Goal: Task Accomplishment & Management: Manage account settings

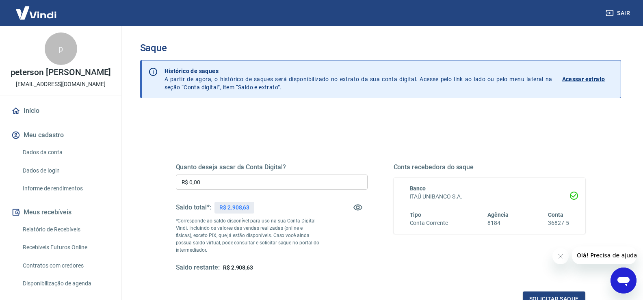
click at [250, 186] on input "R$ 0,00" at bounding box center [272, 182] width 192 height 15
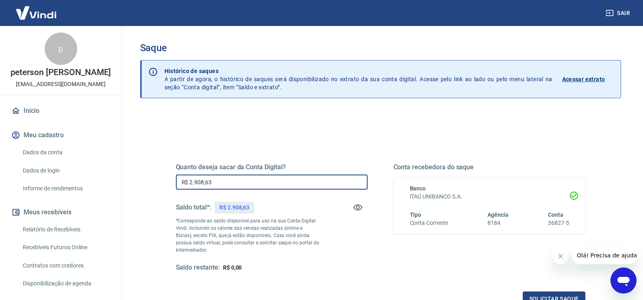
type input "R$ 2.908,63"
click at [330, 274] on div "Quanto deseja sacar da Conta Digital? R$ 2.908,63 ​ Saldo total*: R$ 2.908,63 *…" at bounding box center [380, 225] width 409 height 163
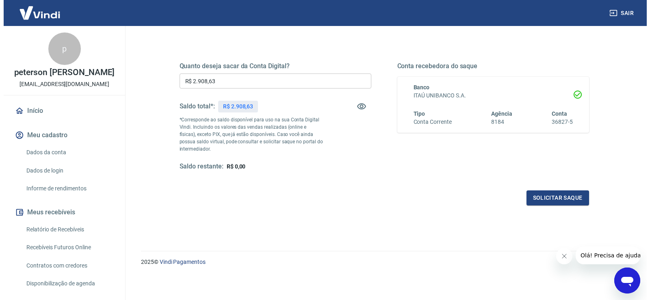
scroll to position [102, 0]
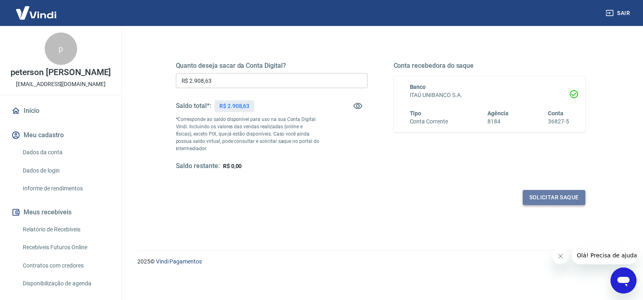
click at [552, 195] on button "Solicitar saque" at bounding box center [554, 197] width 63 height 15
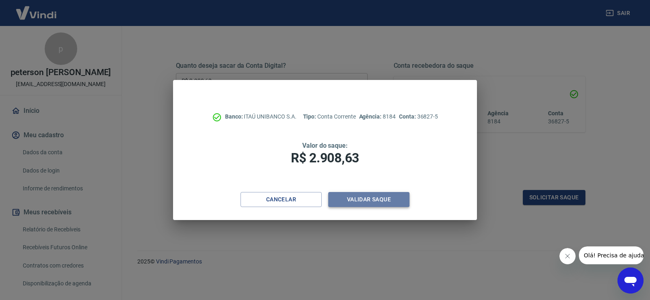
click at [371, 202] on button "Validar saque" at bounding box center [368, 199] width 81 height 15
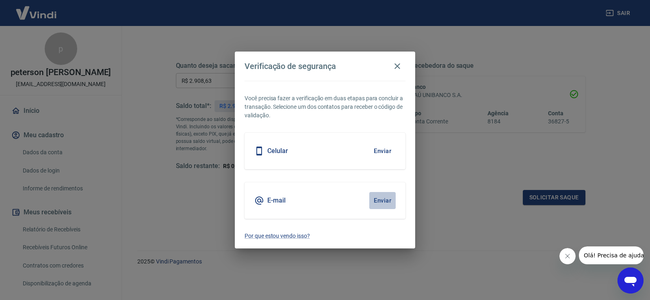
click at [380, 198] on button "Enviar" at bounding box center [382, 200] width 26 height 17
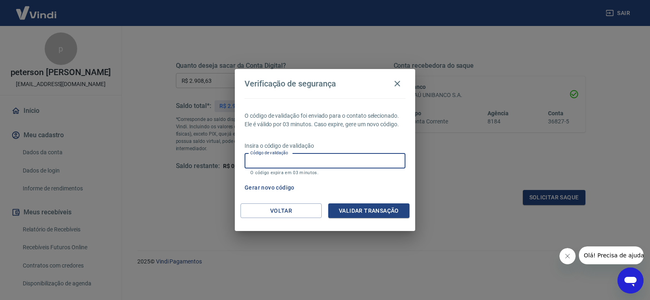
click at [281, 157] on div "Código de validação Código de validação O código expira em 03 minutos." at bounding box center [325, 165] width 161 height 22
click at [341, 162] on input "Código de validação" at bounding box center [325, 161] width 161 height 15
click at [284, 208] on button "Voltar" at bounding box center [280, 210] width 81 height 15
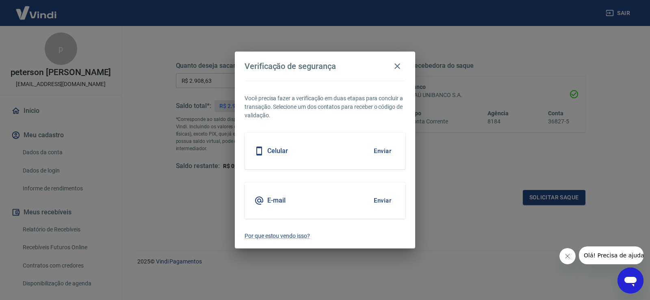
click at [378, 199] on button "Enviar" at bounding box center [382, 200] width 26 height 17
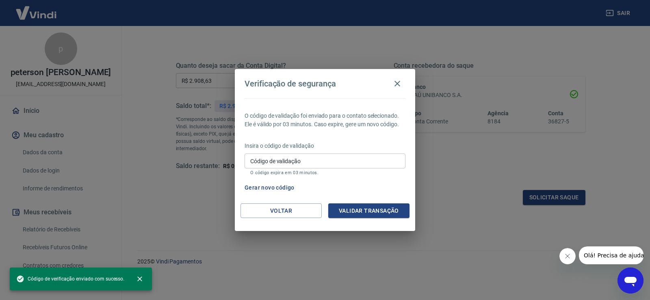
click at [308, 164] on input "Código de validação" at bounding box center [325, 161] width 161 height 15
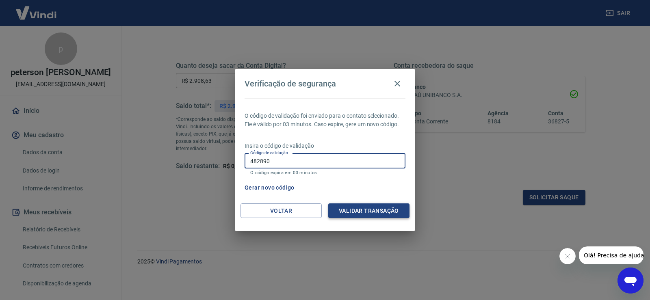
type input "482890"
click at [357, 210] on button "Validar transação" at bounding box center [368, 210] width 81 height 15
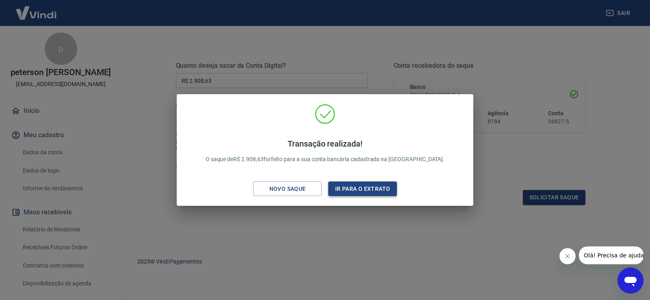
click at [358, 190] on button "Ir para o extrato" at bounding box center [362, 189] width 69 height 15
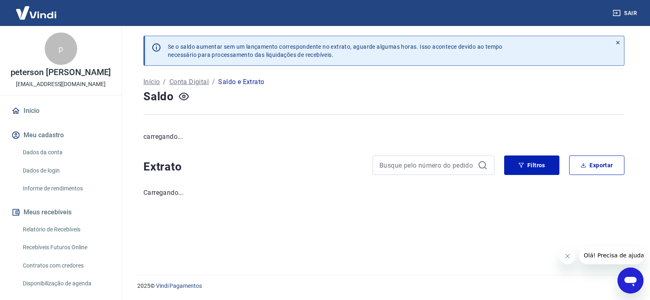
click at [32, 11] on img at bounding box center [36, 12] width 53 height 25
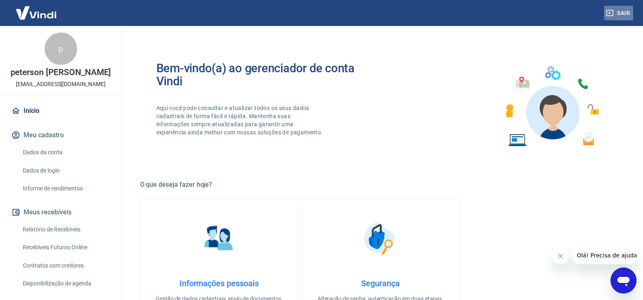
click at [619, 12] on button "Sair" at bounding box center [618, 13] width 29 height 15
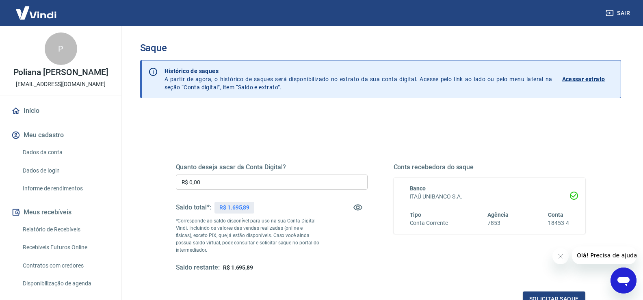
click at [220, 186] on input "R$ 0,00" at bounding box center [272, 182] width 192 height 15
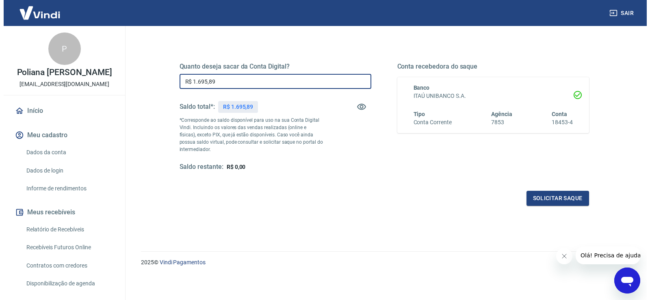
scroll to position [102, 0]
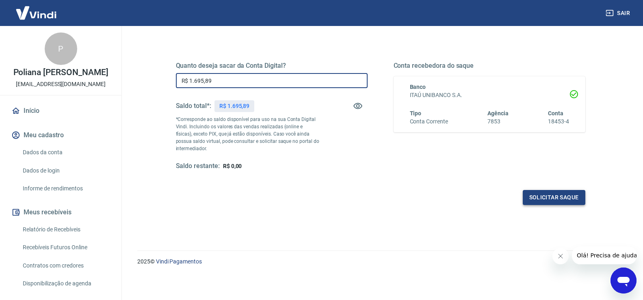
type input "R$ 1.695,89"
click at [548, 201] on button "Solicitar saque" at bounding box center [554, 197] width 63 height 15
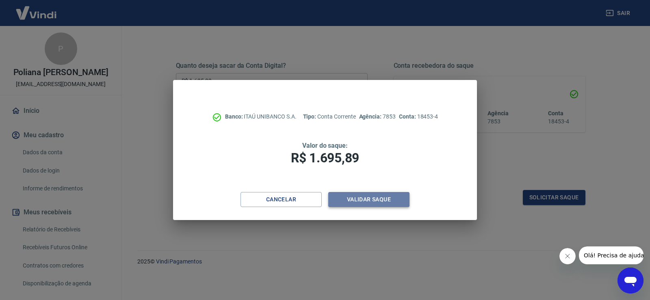
click at [357, 195] on button "Validar saque" at bounding box center [368, 199] width 81 height 15
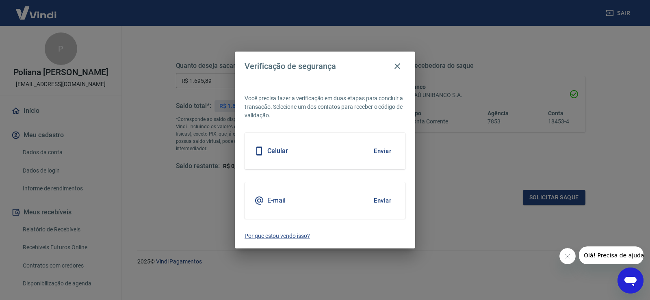
click at [379, 149] on button "Enviar" at bounding box center [382, 151] width 26 height 17
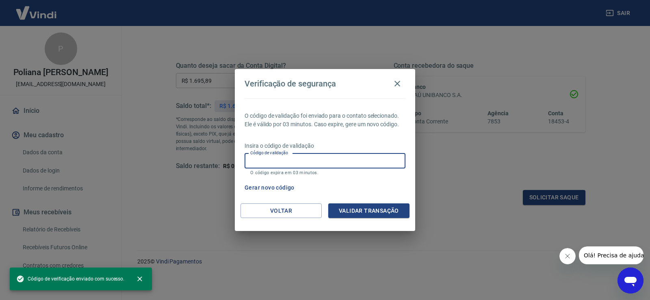
click at [329, 159] on input "Código de validação" at bounding box center [325, 161] width 161 height 15
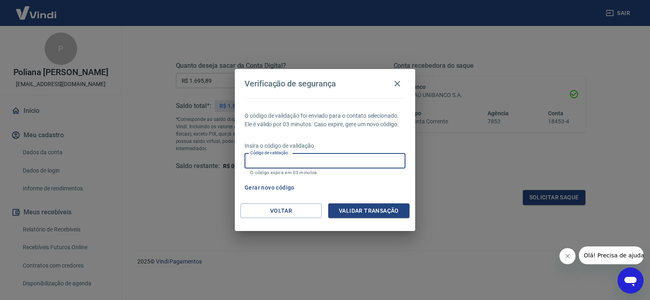
click at [308, 162] on input "Código de validação" at bounding box center [325, 161] width 161 height 15
click at [298, 166] on input "Código de validação" at bounding box center [325, 161] width 161 height 15
type input "598124"
click at [370, 209] on button "Validar transação" at bounding box center [368, 210] width 81 height 15
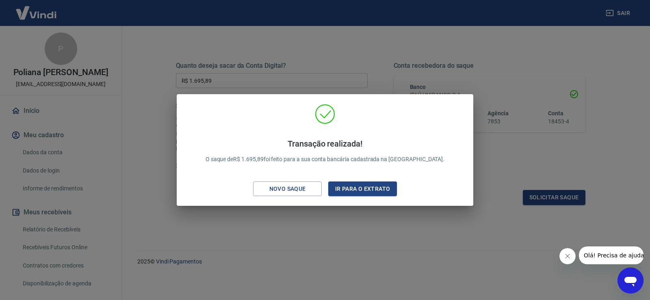
click at [303, 249] on div "Transação realizada! O saque de R$ 1.695,89 foi feito para a sua conta bancária…" at bounding box center [325, 150] width 650 height 300
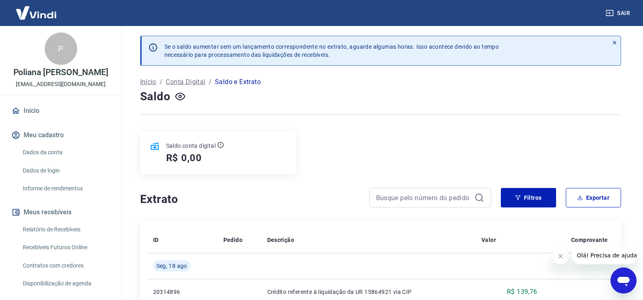
click at [45, 17] on img at bounding box center [36, 12] width 53 height 25
